Goal: Task Accomplishment & Management: Use online tool/utility

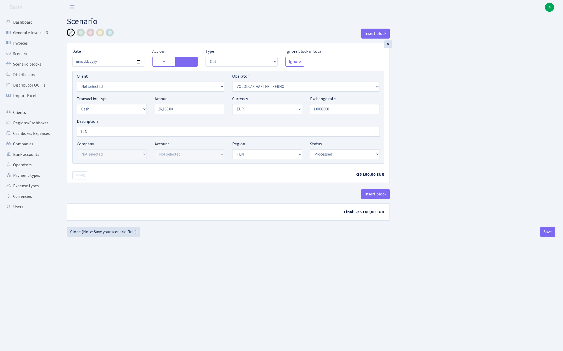
select select "out"
select select "136"
select select "1"
select select "2"
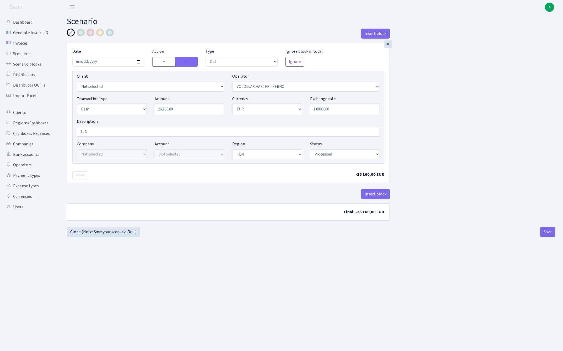
select select "processed"
click at [23, 54] on link "Scenarios" at bounding box center [29, 53] width 52 height 10
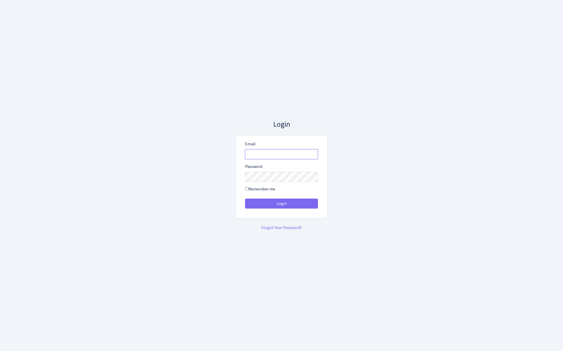
type input "[EMAIL_ADDRESS][DOMAIN_NAME]"
click at [281, 203] on button "Login" at bounding box center [281, 203] width 73 height 10
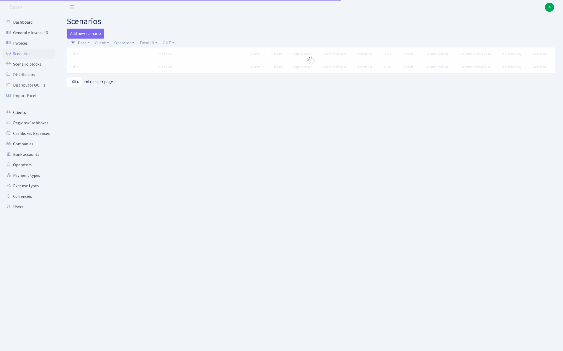
select select "100"
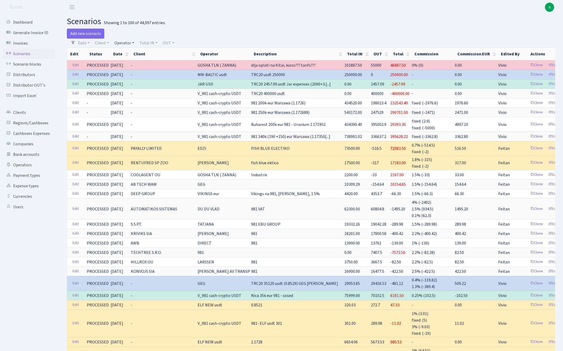
click at [124, 44] on link "Operator" at bounding box center [124, 43] width 24 height 9
click at [130, 63] on input "search" at bounding box center [133, 62] width 39 height 8
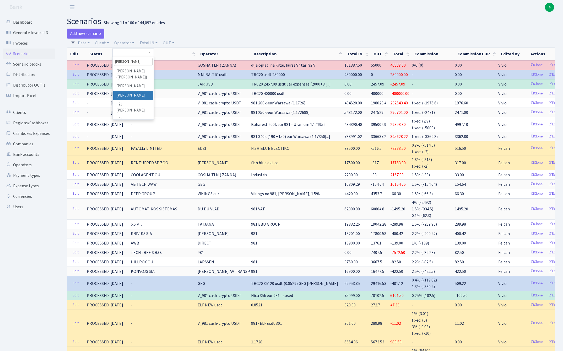
type input "janis"
click at [134, 94] on li "JANIS P" at bounding box center [133, 95] width 40 height 9
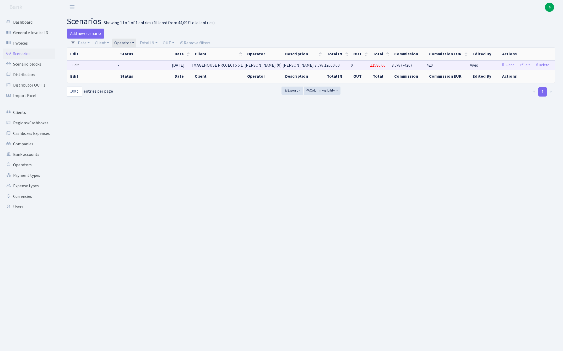
click at [76, 65] on link "Edit" at bounding box center [75, 65] width 11 height 8
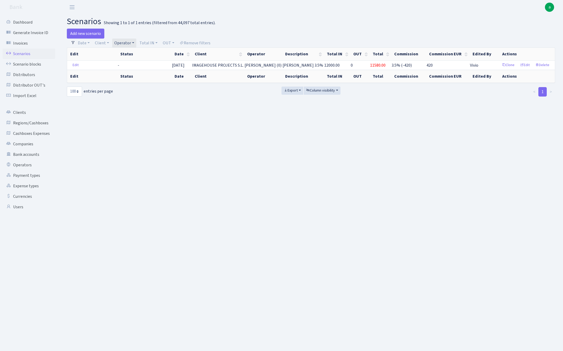
click at [124, 44] on link "Operator" at bounding box center [124, 43] width 24 height 9
click at [200, 43] on link "Remove filters" at bounding box center [194, 43] width 35 height 9
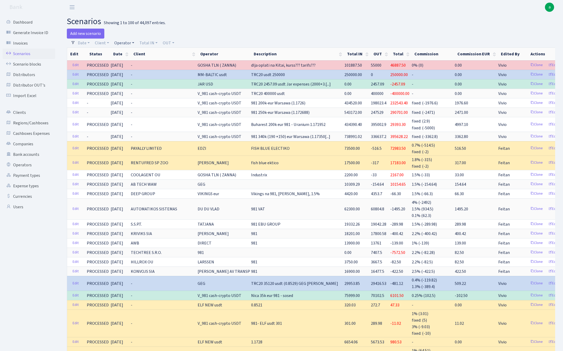
click at [121, 43] on link "Operator" at bounding box center [124, 43] width 24 height 9
click at [130, 61] on input "search" at bounding box center [133, 62] width 39 height 8
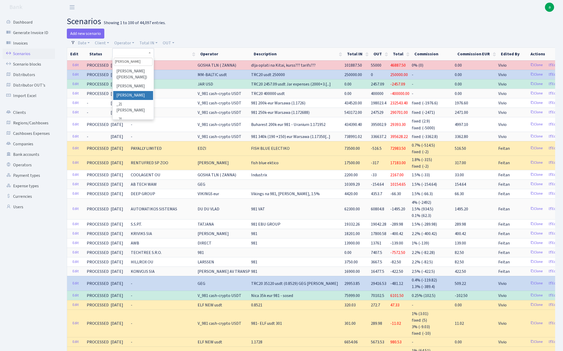
type input "janis"
click at [130, 95] on li "JANIS P" at bounding box center [133, 95] width 40 height 9
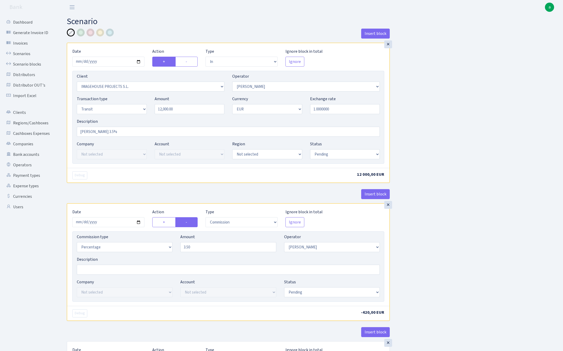
select select "in"
select select "3297"
select select "509"
select select "5"
select select "1"
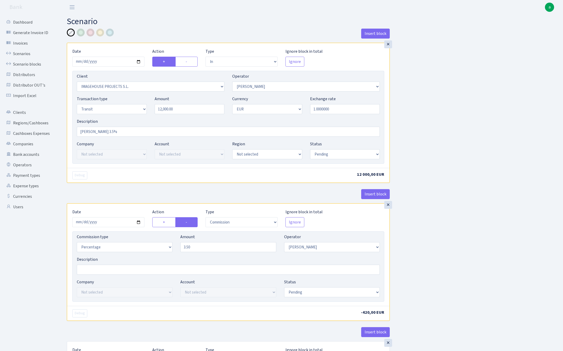
select select "pending"
select select "commission"
select select "509"
select select "pending"
select select "out"
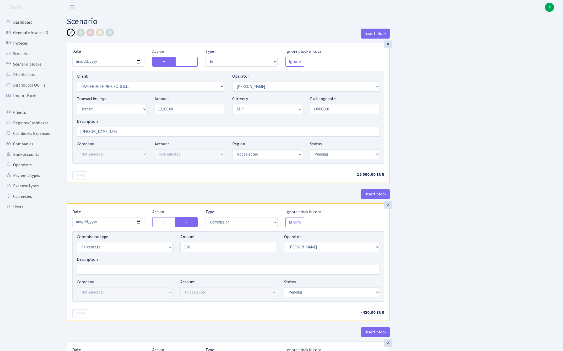
select select "2041"
select select "323"
select select "5"
select select "1"
select select "processed"
